Goal: Transaction & Acquisition: Purchase product/service

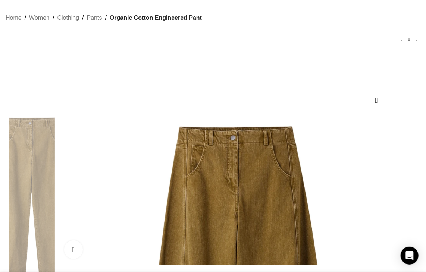
scroll to position [0, 189]
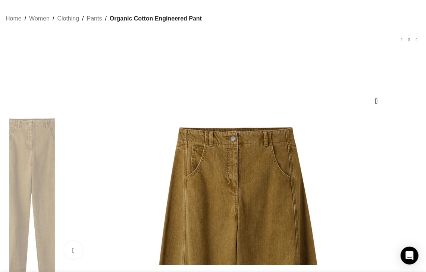
drag, startPoint x: 216, startPoint y: 76, endPoint x: 249, endPoint y: 111, distance: 48.0
copy div "Organic Cotton Engineered Pant"
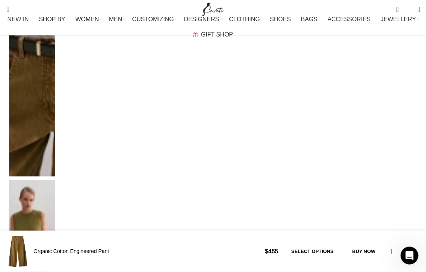
scroll to position [596, 0]
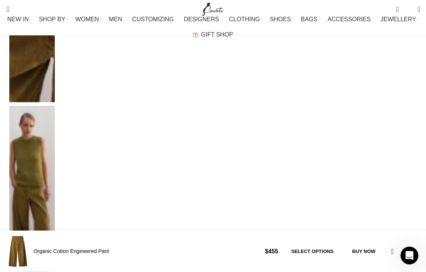
click at [55, 160] on img "4 / 6" at bounding box center [31, 196] width 45 height 181
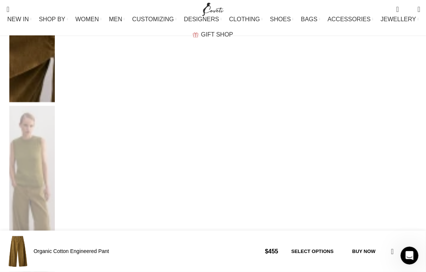
click at [55, 164] on img "4 / 6" at bounding box center [31, 196] width 45 height 181
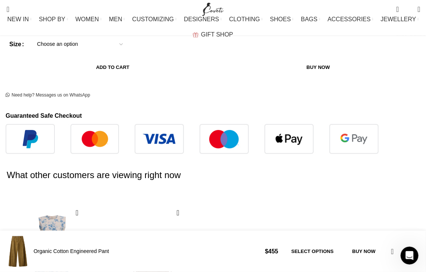
scroll to position [969, 0]
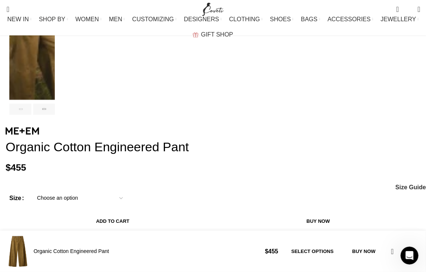
click at [55, 107] on img "6 / 6" at bounding box center [31, 194] width 45 height 181
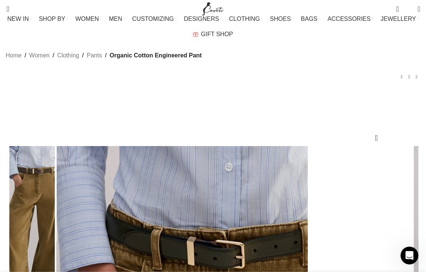
scroll to position [0, 0]
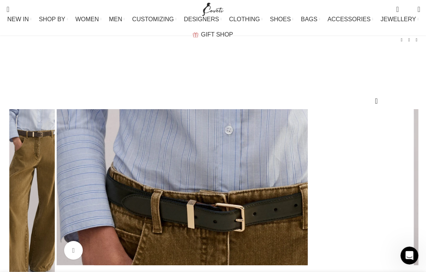
scroll to position [0, 852]
